Goal: Information Seeking & Learning: Learn about a topic

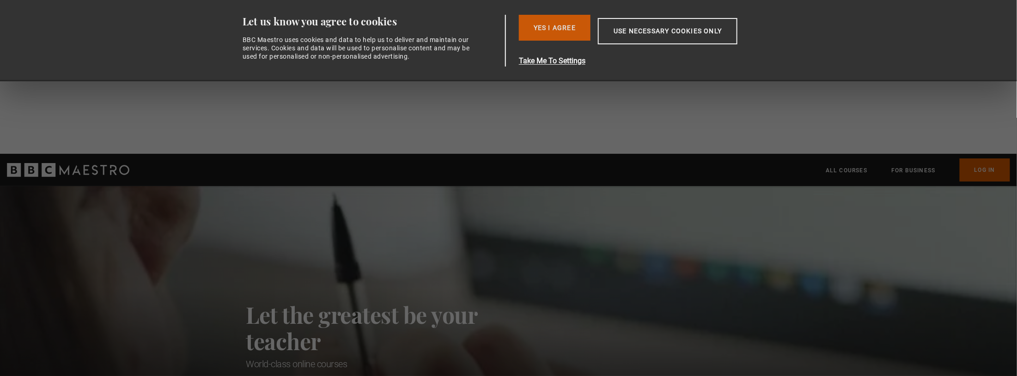
click at [565, 32] on button "Yes I Agree" at bounding box center [555, 28] width 72 height 26
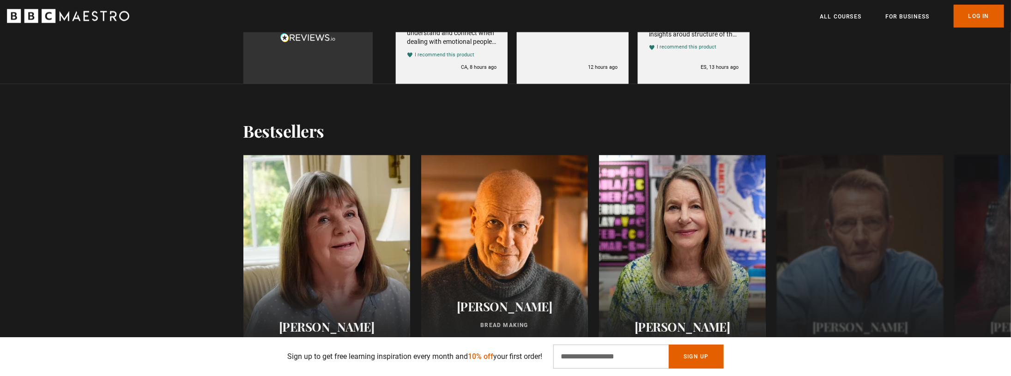
scroll to position [961, 0]
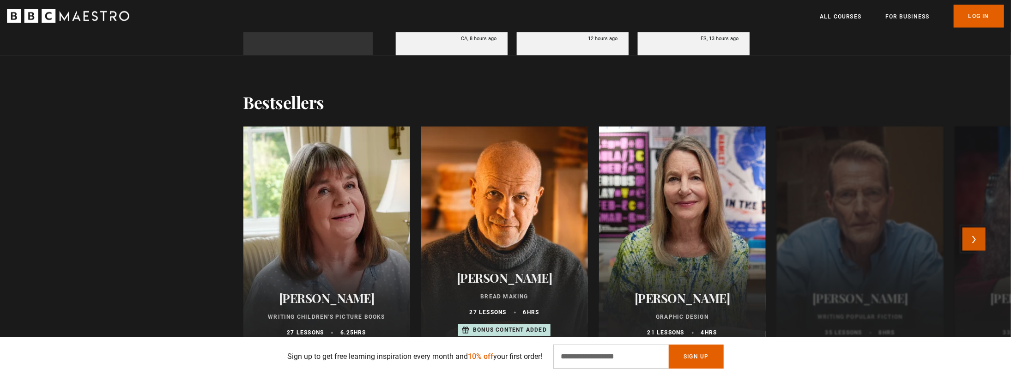
click at [973, 228] on button "Next" at bounding box center [974, 239] width 23 height 23
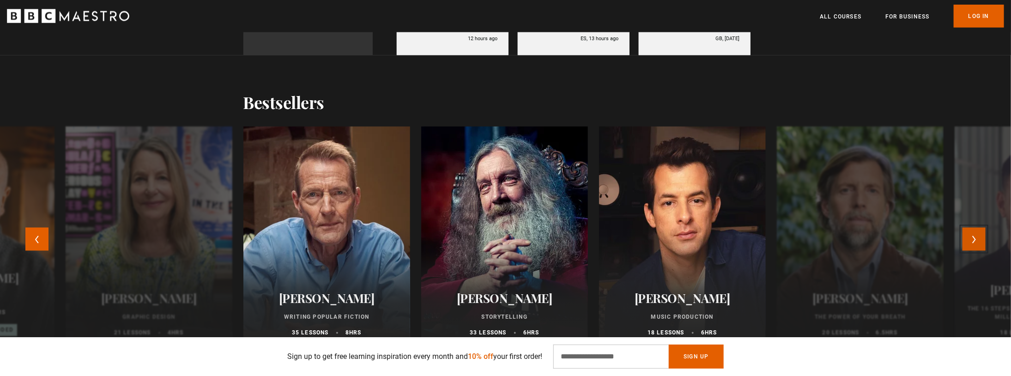
scroll to position [0, 242]
click at [973, 228] on button "Next" at bounding box center [974, 239] width 23 height 23
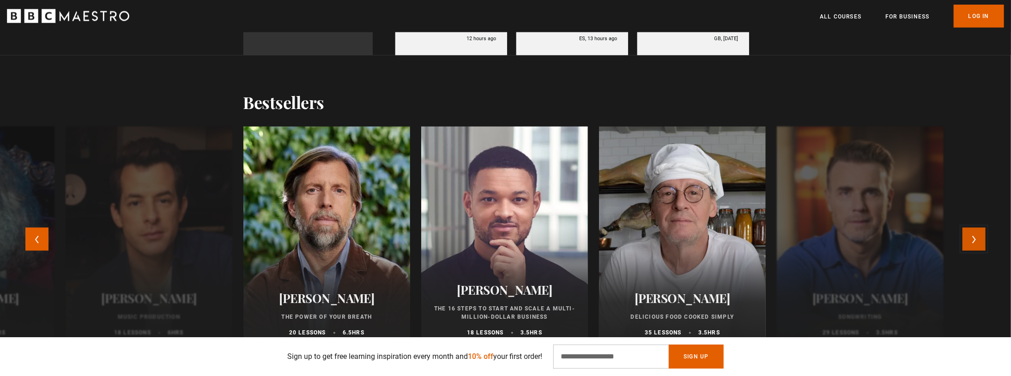
click at [973, 228] on button "Next" at bounding box center [974, 239] width 23 height 23
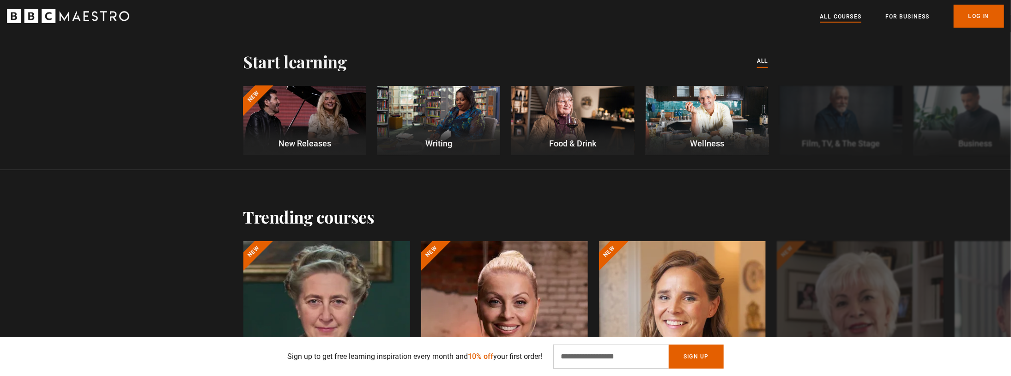
scroll to position [344, 0]
click at [847, 18] on link "All Courses" at bounding box center [841, 16] width 42 height 9
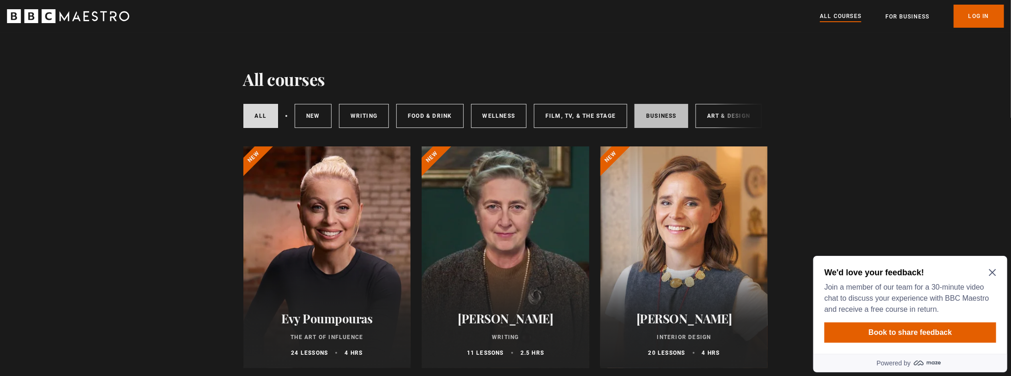
click at [661, 125] on link "Business" at bounding box center [662, 116] width 54 height 24
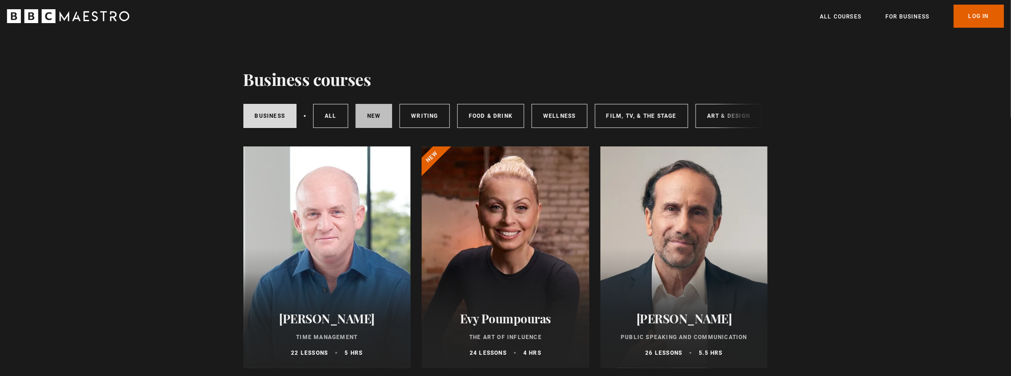
click at [378, 120] on link "New courses" at bounding box center [374, 116] width 37 height 24
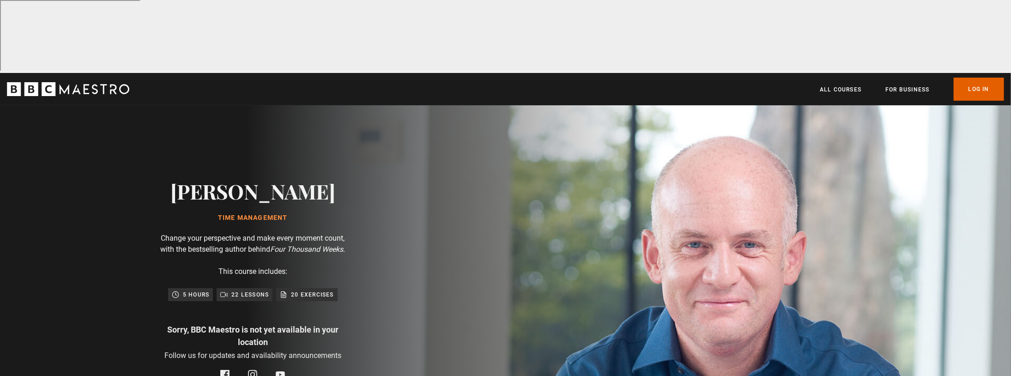
scroll to position [0, 242]
drag, startPoint x: 179, startPoint y: 117, endPoint x: 333, endPoint y: 112, distance: 153.9
click at [333, 112] on div "Oliver Burkeman Time Management Change your perspective and make every moment c…" at bounding box center [253, 279] width 296 height 348
copy h2 "[PERSON_NAME]"
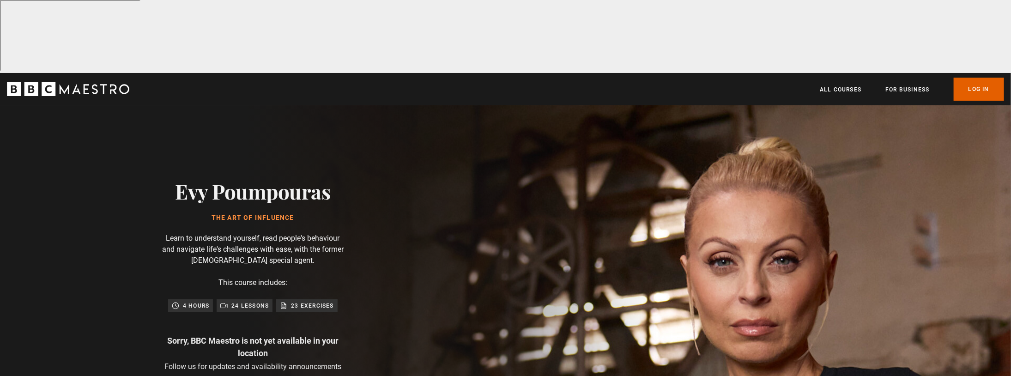
scroll to position [0, 73]
drag, startPoint x: 334, startPoint y: 125, endPoint x: 176, endPoint y: 128, distance: 158.9
click at [176, 128] on div "Evy Poumpouras The Art of Influence Learn to understand yourself, read people's…" at bounding box center [253, 284] width 296 height 359
copy h2 "Evy Poumpouras"
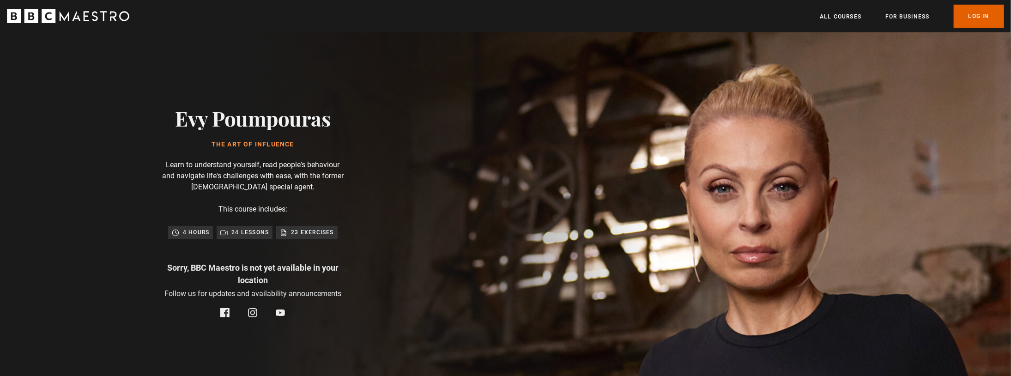
scroll to position [0, 363]
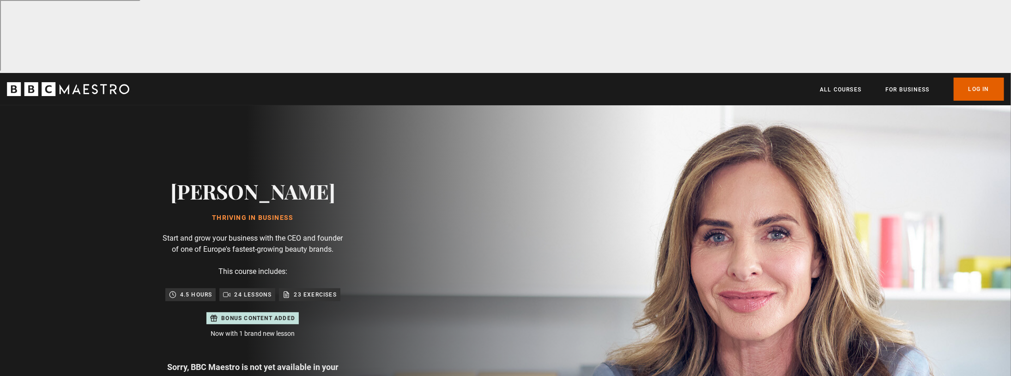
scroll to position [0, 484]
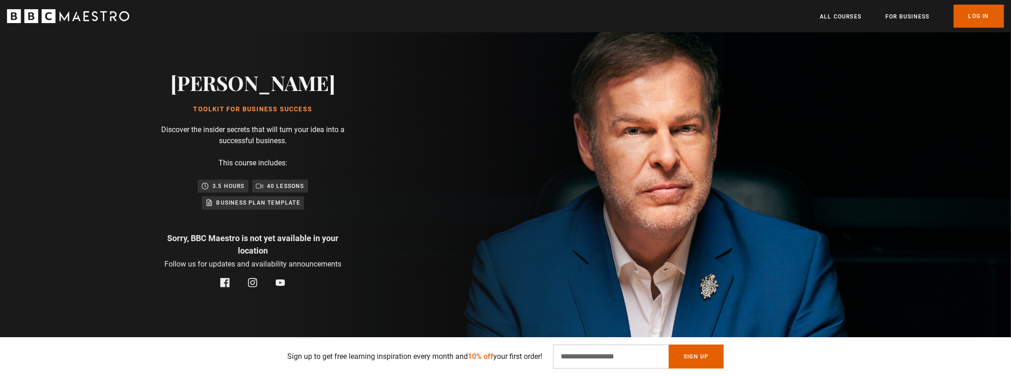
scroll to position [111, 0]
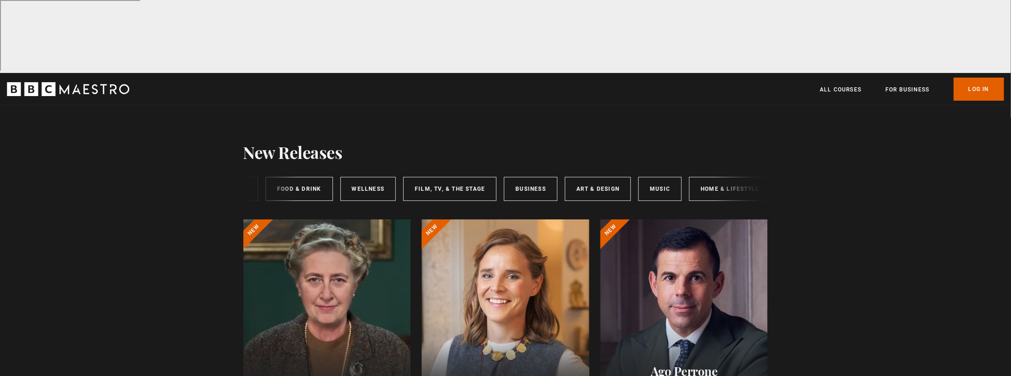
scroll to position [0, 134]
click at [655, 177] on link "Music" at bounding box center [656, 189] width 43 height 24
